Goal: Navigation & Orientation: Find specific page/section

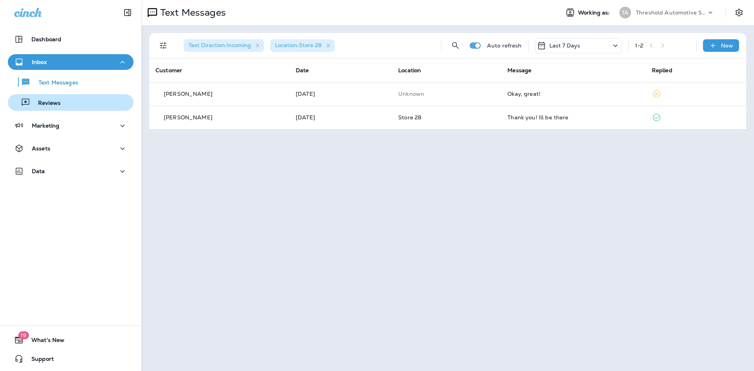
click at [65, 109] on button "Reviews" at bounding box center [71, 102] width 126 height 16
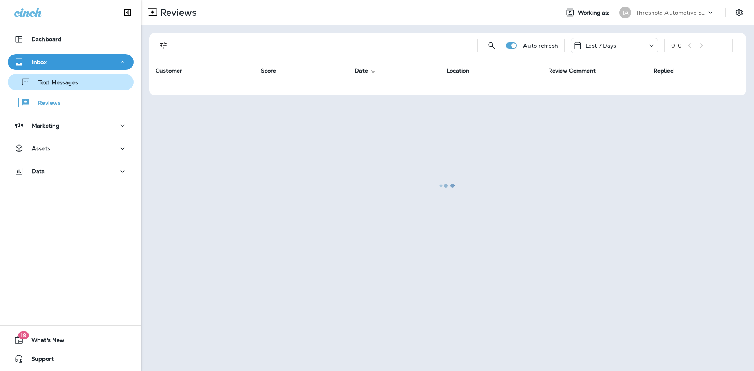
click at [70, 73] on div "Text Messages Reviews" at bounding box center [71, 90] width 126 height 41
click at [70, 78] on div "Text Messages" at bounding box center [44, 82] width 67 height 12
